Goal: Task Accomplishment & Management: Use online tool/utility

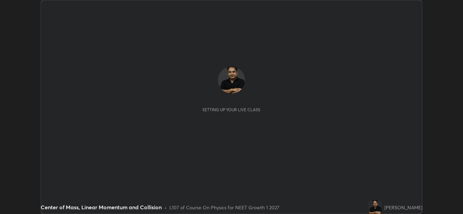
scroll to position [214, 463]
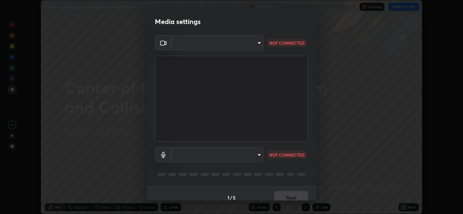
type input "1e49b53be58bf3658c32ba4c8e2538d2601885ca91182b01ba969948c87b8f29"
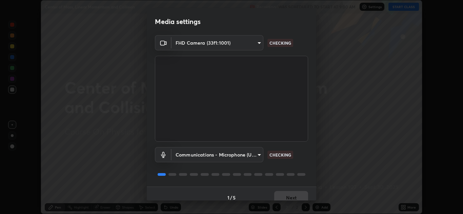
click at [251, 156] on body "Erase all Center of Mass, Linear Momentum and Collision Recording WAS SCHEDULED…" at bounding box center [231, 107] width 463 height 214
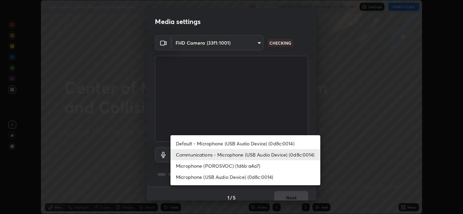
click at [237, 177] on li "Microphone (USB Audio Device) (0d8c:0014)" at bounding box center [245, 177] width 150 height 11
type input "f7c6ee8ef428f4c0c73a4799a386e724c784fa96b1b4d02d3a2d8c83d75c84bb"
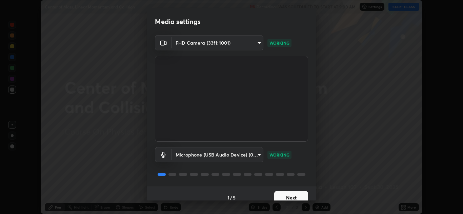
click at [290, 195] on button "Next" at bounding box center [291, 198] width 34 height 14
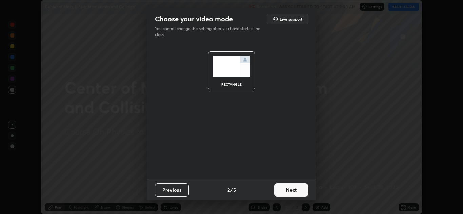
click at [292, 188] on button "Next" at bounding box center [291, 191] width 34 height 14
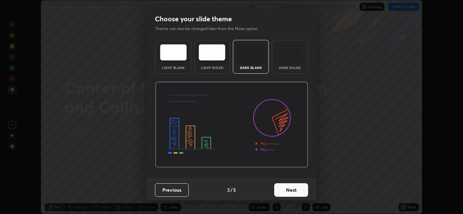
click at [292, 192] on button "Next" at bounding box center [291, 191] width 34 height 14
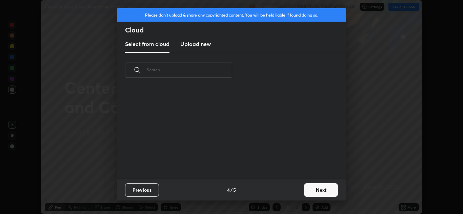
scroll to position [2, 4]
click at [200, 47] on h3 "Upload new" at bounding box center [195, 44] width 30 height 8
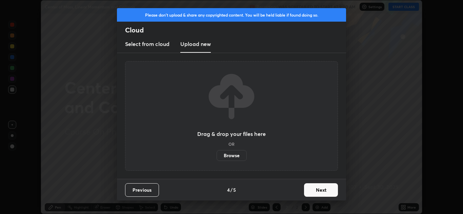
click at [232, 154] on label "Browse" at bounding box center [231, 155] width 30 height 11
click at [216, 154] on input "Browse" at bounding box center [216, 155] width 0 height 11
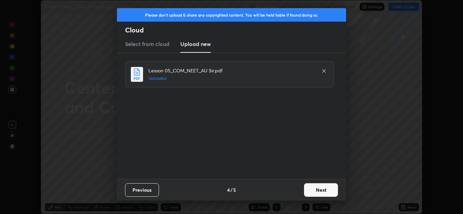
click at [317, 187] on button "Next" at bounding box center [321, 191] width 34 height 14
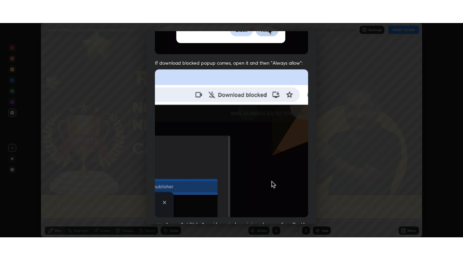
scroll to position [146, 0]
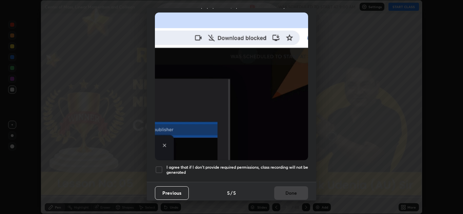
click at [159, 166] on div at bounding box center [159, 170] width 8 height 8
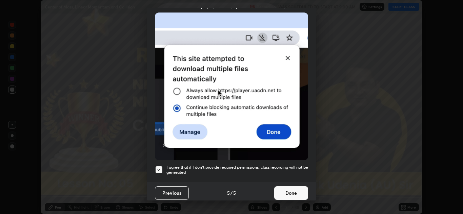
click at [291, 187] on button "Done" at bounding box center [291, 194] width 34 height 14
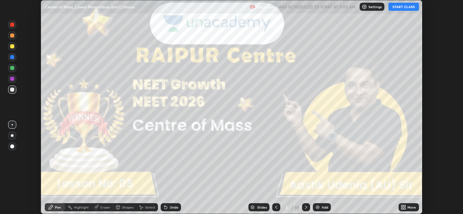
click at [401, 206] on icon at bounding box center [402, 207] width 2 height 2
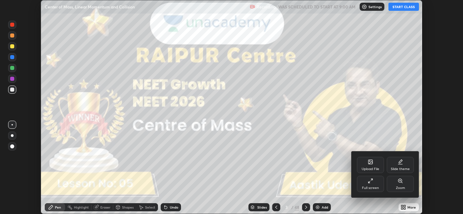
click at [369, 182] on icon at bounding box center [369, 180] width 5 height 5
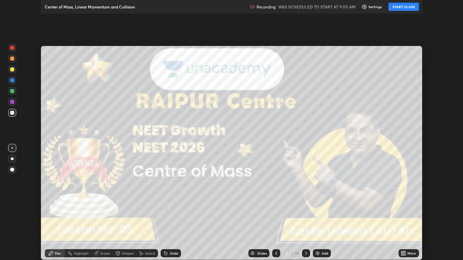
scroll to position [260, 463]
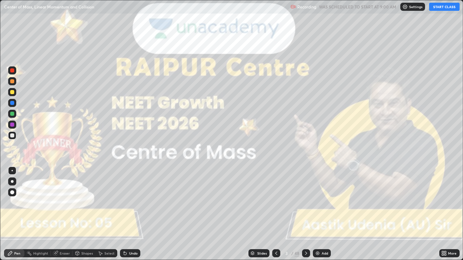
click at [438, 8] on button "START CLASS" at bounding box center [444, 7] width 30 height 8
click at [12, 182] on div at bounding box center [12, 181] width 3 height 3
click at [305, 214] on icon at bounding box center [305, 253] width 5 height 5
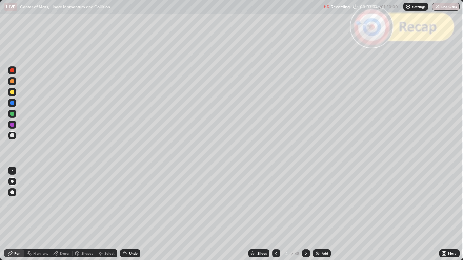
click at [133, 214] on div "Undo" at bounding box center [133, 253] width 8 height 3
click at [11, 93] on div at bounding box center [12, 92] width 4 height 4
click at [13, 81] on div at bounding box center [12, 81] width 4 height 4
click at [11, 93] on div at bounding box center [12, 92] width 4 height 4
click at [132, 214] on div "Undo" at bounding box center [133, 253] width 8 height 3
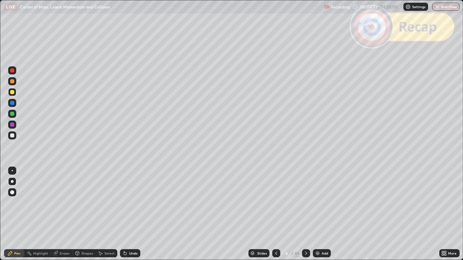
click at [12, 83] on div at bounding box center [12, 81] width 4 height 4
click at [132, 214] on div "Undo" at bounding box center [130, 253] width 20 height 8
click at [134, 214] on div "Undo" at bounding box center [130, 253] width 20 height 8
click at [136, 214] on div "Undo" at bounding box center [133, 253] width 8 height 3
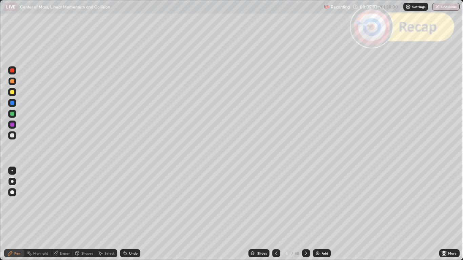
click at [136, 214] on div "Undo" at bounding box center [133, 253] width 8 height 3
click at [129, 214] on div "Undo" at bounding box center [130, 253] width 20 height 8
click at [129, 214] on div "Undo" at bounding box center [133, 253] width 8 height 3
click at [12, 114] on div at bounding box center [12, 114] width 4 height 4
click at [131, 214] on div "Undo" at bounding box center [130, 253] width 20 height 8
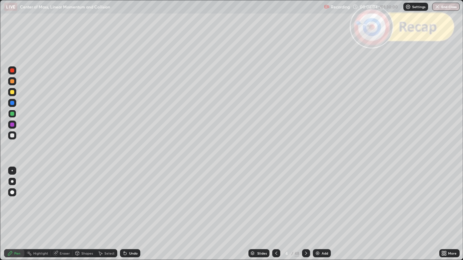
click at [130, 214] on div "Undo" at bounding box center [130, 253] width 20 height 8
click at [80, 214] on icon at bounding box center [76, 253] width 5 height 5
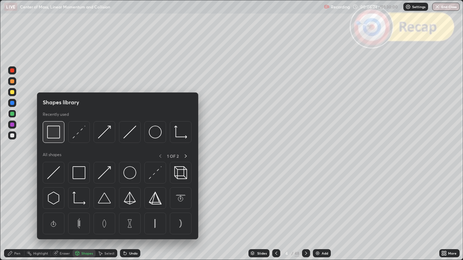
click at [55, 134] on img at bounding box center [53, 132] width 13 height 13
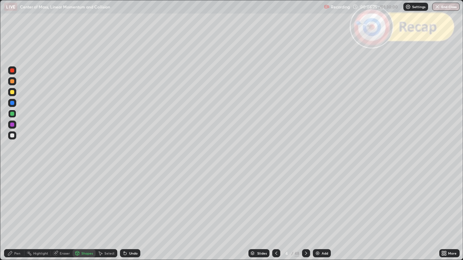
click at [13, 71] on div at bounding box center [12, 70] width 4 height 4
click at [13, 214] on div "Pen" at bounding box center [14, 253] width 20 height 8
click at [305, 214] on icon at bounding box center [305, 253] width 5 height 5
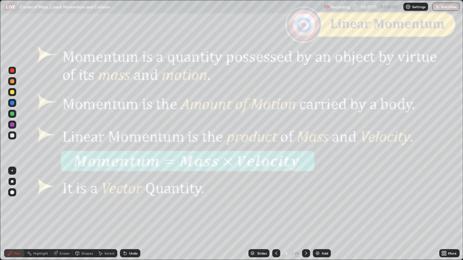
click at [305, 214] on icon at bounding box center [305, 253] width 5 height 5
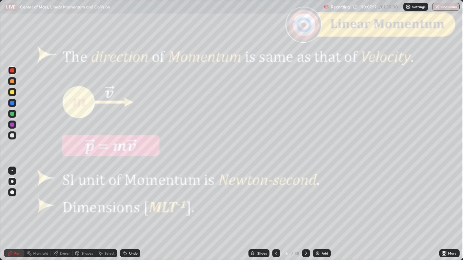
click at [305, 214] on icon at bounding box center [305, 253] width 5 height 5
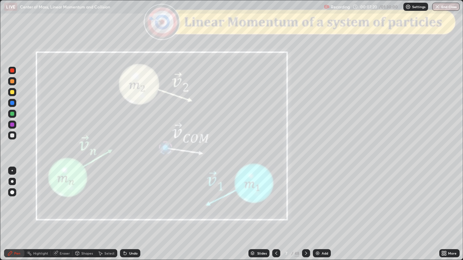
click at [305, 214] on icon at bounding box center [305, 253] width 5 height 5
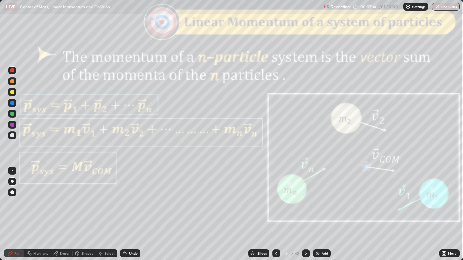
click at [308, 214] on div at bounding box center [306, 253] width 8 height 8
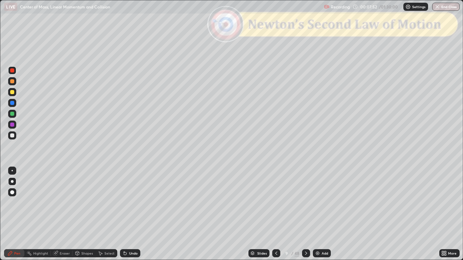
click at [14, 137] on div at bounding box center [12, 135] width 4 height 4
click at [136, 214] on div "Undo" at bounding box center [133, 253] width 8 height 3
click at [133, 214] on div "Undo" at bounding box center [133, 253] width 8 height 3
click at [131, 214] on div "Undo" at bounding box center [133, 253] width 8 height 3
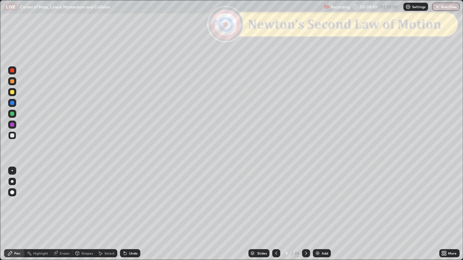
click at [129, 214] on div "Undo" at bounding box center [133, 253] width 8 height 3
click at [130, 214] on div "Undo" at bounding box center [130, 253] width 20 height 8
click at [129, 214] on div "Undo" at bounding box center [130, 253] width 20 height 8
click at [81, 214] on div "Shapes" at bounding box center [87, 253] width 12 height 3
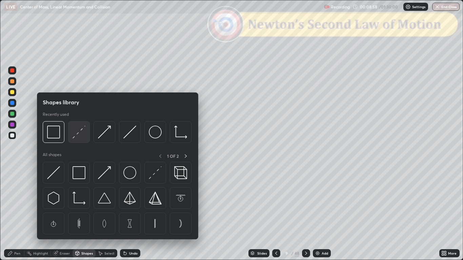
click at [83, 135] on img at bounding box center [78, 132] width 13 height 13
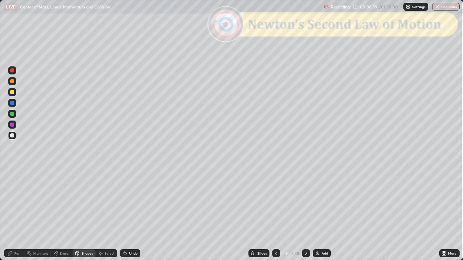
click at [15, 70] on div at bounding box center [12, 70] width 8 height 8
click at [14, 214] on div "Pen" at bounding box center [14, 253] width 20 height 8
click at [13, 83] on div at bounding box center [12, 81] width 4 height 4
click at [276, 214] on icon at bounding box center [275, 253] width 5 height 5
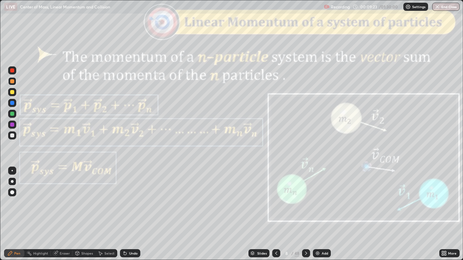
click at [259, 214] on div "Slides" at bounding box center [261, 253] width 9 height 3
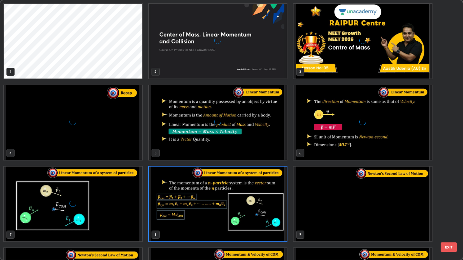
scroll to position [257, 459]
click at [94, 133] on img "grid" at bounding box center [73, 122] width 138 height 75
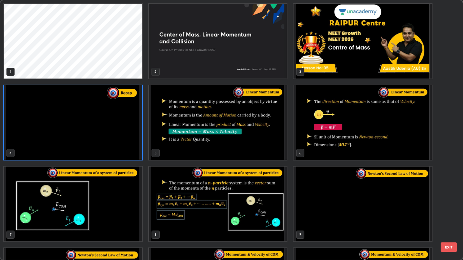
click at [446, 214] on button "EXIT" at bounding box center [448, 246] width 16 height 9
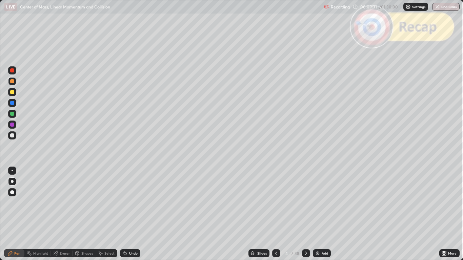
click at [256, 214] on div "Slides" at bounding box center [258, 253] width 21 height 8
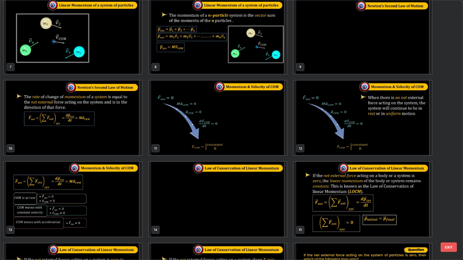
scroll to position [167, 0]
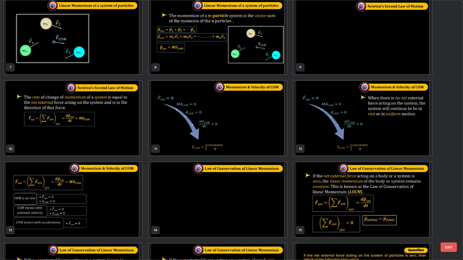
click at [336, 53] on img "grid" at bounding box center [363, 36] width 138 height 75
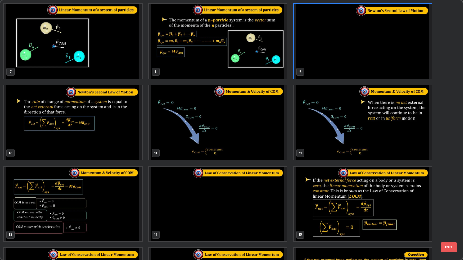
click at [448, 214] on button "EXIT" at bounding box center [448, 246] width 16 height 9
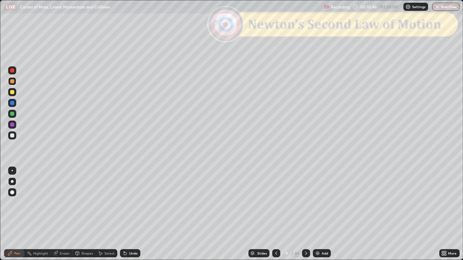
click at [13, 135] on div at bounding box center [12, 135] width 4 height 4
click at [12, 71] on div at bounding box center [12, 70] width 4 height 4
click at [85, 214] on div "Shapes" at bounding box center [87, 253] width 12 height 3
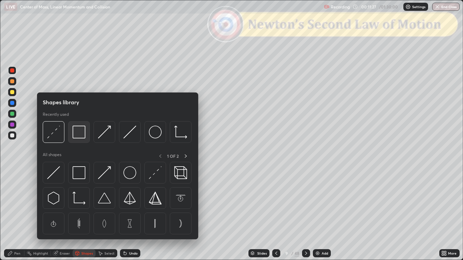
click at [79, 129] on img at bounding box center [78, 132] width 13 height 13
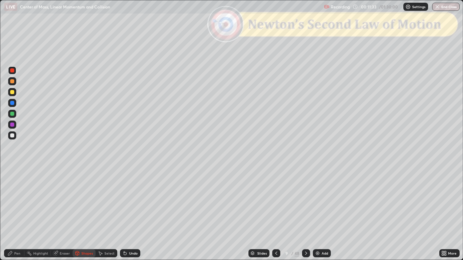
click at [132, 214] on div "Undo" at bounding box center [133, 253] width 8 height 3
click at [131, 214] on div "Undo" at bounding box center [133, 253] width 8 height 3
click at [14, 214] on div "Pen" at bounding box center [14, 253] width 20 height 8
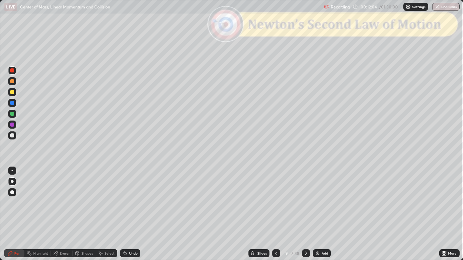
click at [12, 80] on div at bounding box center [12, 81] width 4 height 4
click at [86, 214] on div "Shapes" at bounding box center [83, 253] width 23 height 8
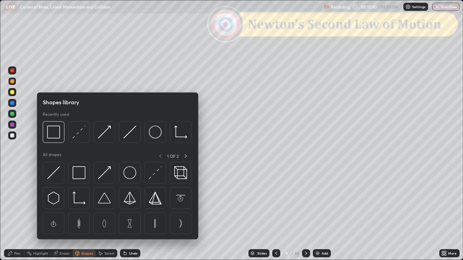
click at [12, 72] on div at bounding box center [12, 70] width 4 height 4
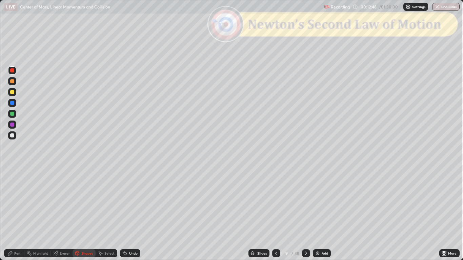
click at [18, 214] on div "Pen" at bounding box center [17, 253] width 6 height 3
click at [12, 82] on div at bounding box center [12, 81] width 4 height 4
click at [305, 214] on icon at bounding box center [305, 253] width 5 height 5
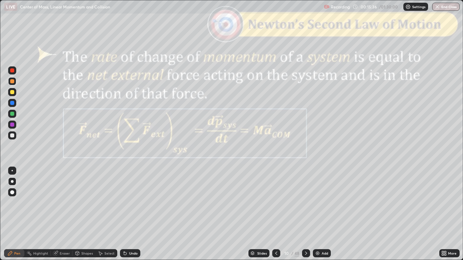
click at [304, 214] on icon at bounding box center [305, 253] width 5 height 5
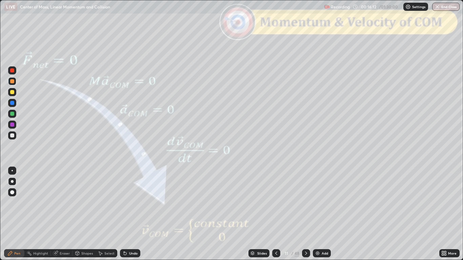
click at [305, 214] on icon at bounding box center [305, 253] width 5 height 5
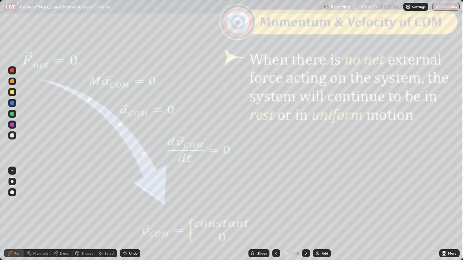
click at [305, 214] on icon at bounding box center [305, 253] width 5 height 5
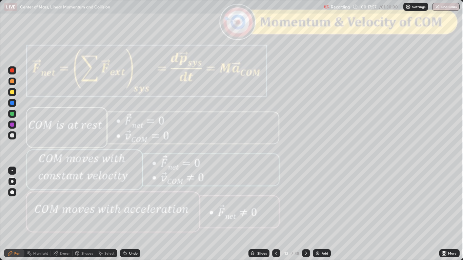
click at [304, 214] on icon at bounding box center [305, 253] width 5 height 5
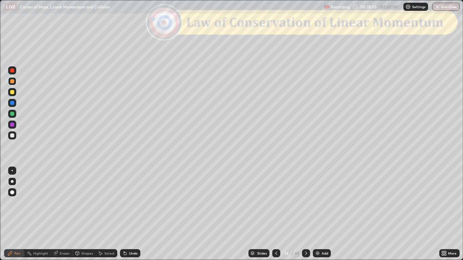
click at [134, 214] on div "Undo" at bounding box center [130, 253] width 20 height 8
click at [83, 214] on div "Shapes" at bounding box center [87, 253] width 12 height 3
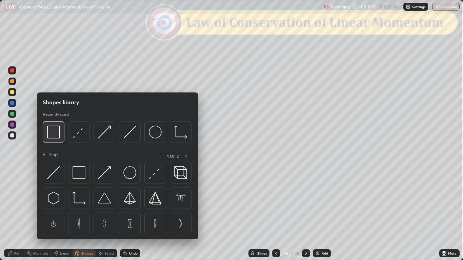
click at [55, 133] on img at bounding box center [53, 132] width 13 height 13
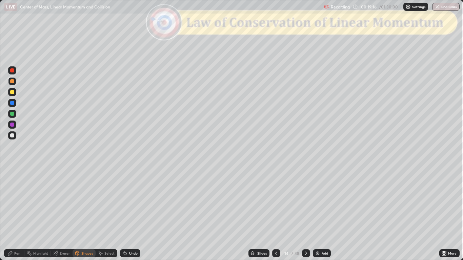
click at [13, 72] on div at bounding box center [12, 70] width 4 height 4
click at [16, 214] on div "Pen" at bounding box center [14, 253] width 20 height 8
click at [87, 214] on div "Shapes" at bounding box center [87, 253] width 12 height 3
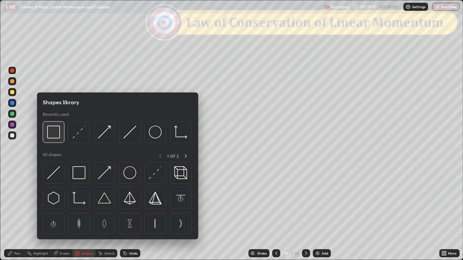
click at [57, 133] on img at bounding box center [53, 132] width 13 height 13
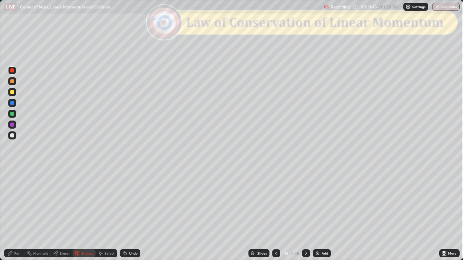
click at [13, 71] on div at bounding box center [12, 70] width 4 height 4
click at [14, 214] on div "Pen" at bounding box center [14, 253] width 20 height 8
click at [262, 214] on div "Slides" at bounding box center [261, 253] width 9 height 3
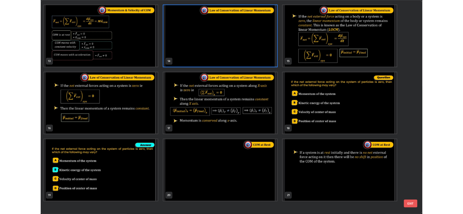
scroll to position [298, 0]
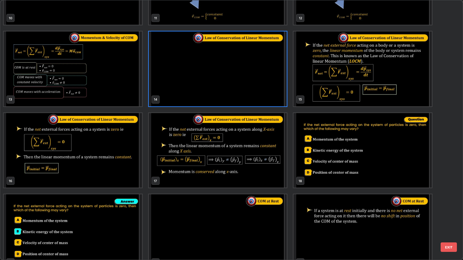
click at [450, 214] on button "EXIT" at bounding box center [448, 246] width 16 height 9
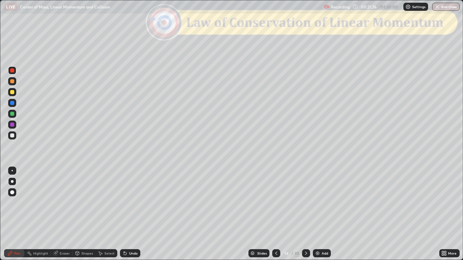
click at [306, 214] on icon at bounding box center [306, 253] width 2 height 3
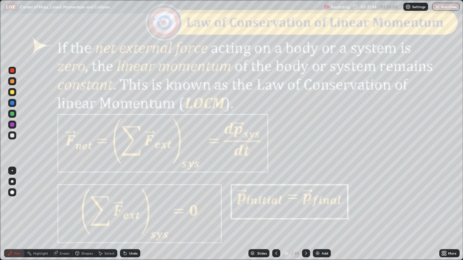
click at [305, 214] on icon at bounding box center [305, 253] width 5 height 5
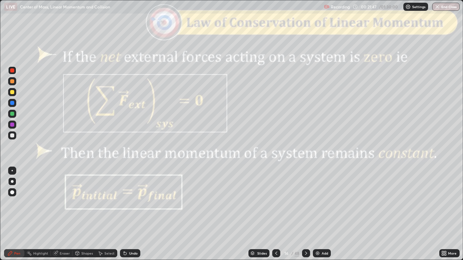
click at [305, 214] on icon at bounding box center [305, 253] width 5 height 5
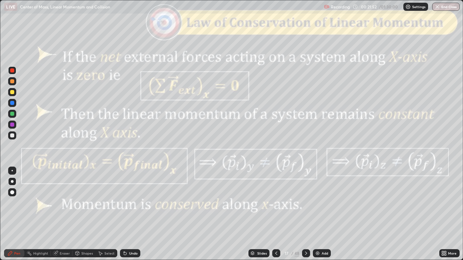
click at [84, 214] on div "Shapes" at bounding box center [87, 253] width 12 height 3
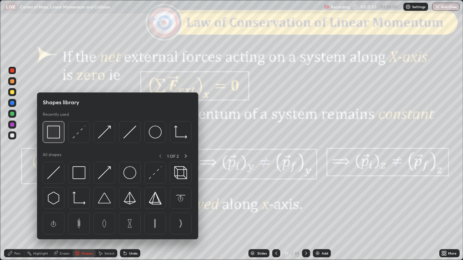
click at [54, 134] on img at bounding box center [53, 132] width 13 height 13
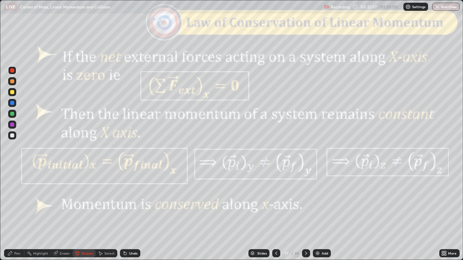
click at [133, 214] on div "Undo" at bounding box center [133, 253] width 8 height 3
click at [305, 214] on icon at bounding box center [305, 253] width 5 height 5
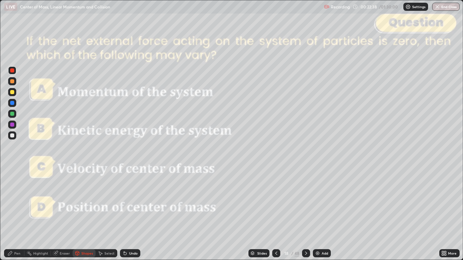
click at [443, 214] on icon at bounding box center [443, 252] width 2 height 2
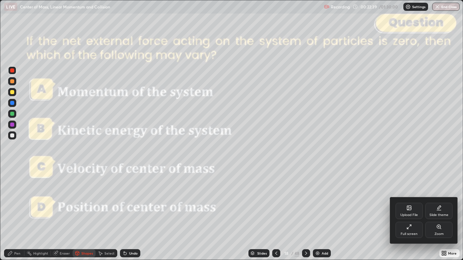
click at [410, 214] on div "Full screen" at bounding box center [408, 230] width 27 height 16
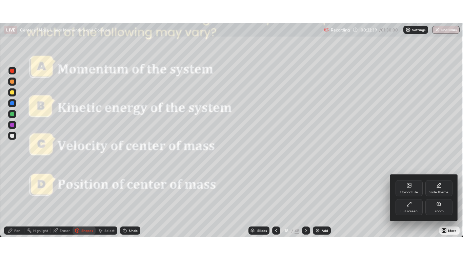
scroll to position [33649, 33401]
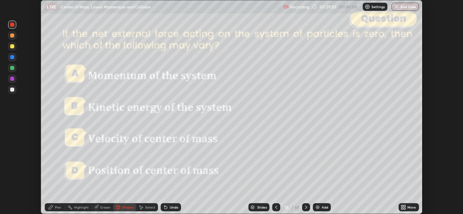
click at [402, 209] on icon at bounding box center [402, 209] width 2 height 2
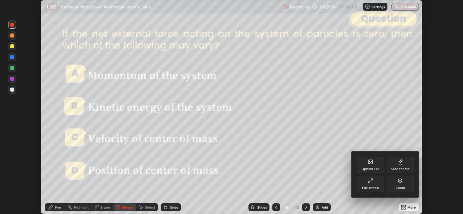
click at [369, 182] on icon at bounding box center [369, 180] width 5 height 5
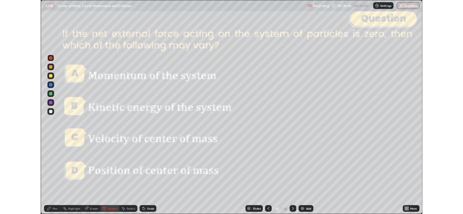
scroll to position [260, 463]
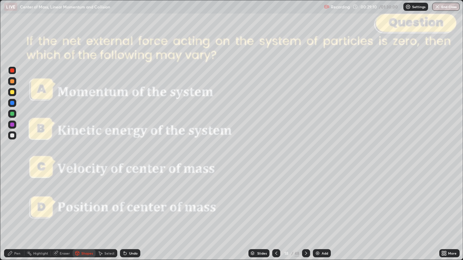
click at [306, 214] on icon at bounding box center [305, 253] width 5 height 5
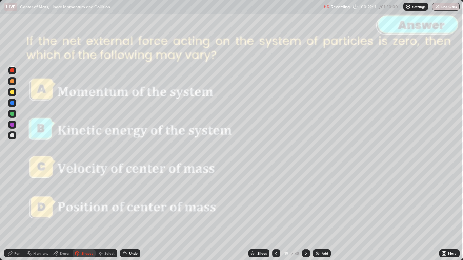
click at [305, 214] on icon at bounding box center [305, 253] width 5 height 5
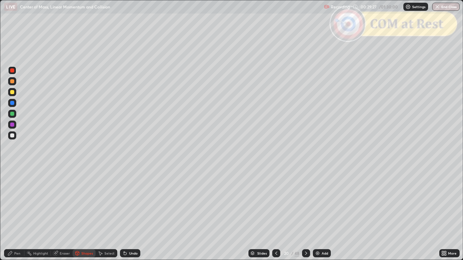
click at [304, 214] on icon at bounding box center [305, 253] width 5 height 5
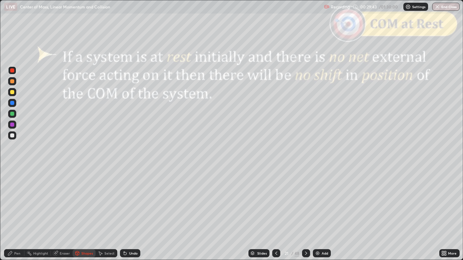
click at [14, 135] on div at bounding box center [12, 135] width 4 height 4
click at [13, 214] on div "Pen" at bounding box center [14, 253] width 20 height 8
click at [305, 214] on div at bounding box center [306, 253] width 8 height 8
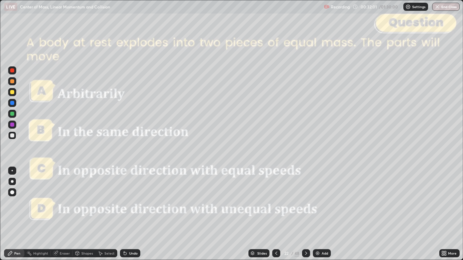
click at [276, 214] on icon at bounding box center [275, 253] width 5 height 5
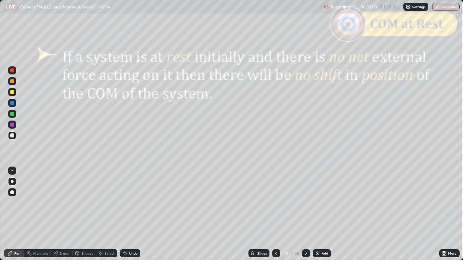
click at [442, 214] on icon at bounding box center [443, 253] width 5 height 5
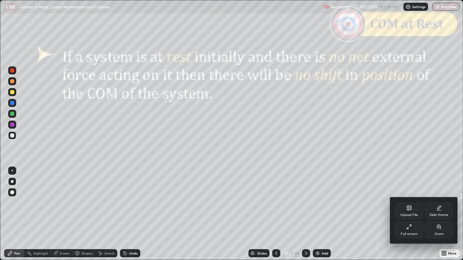
click at [408, 214] on icon at bounding box center [408, 228] width 2 height 2
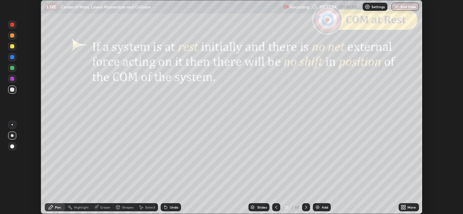
scroll to position [33649, 33401]
